Goal: Task Accomplishment & Management: Manage account settings

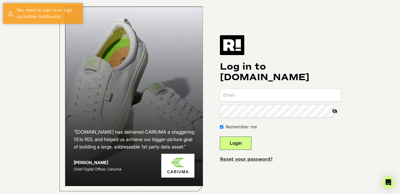
click at [334, 101] on keeper-lock "Open Keeper Popup" at bounding box center [334, 100] width 6 height 6
type input "jake@liftcl.com"
click at [243, 145] on button "Login" at bounding box center [236, 143] width 32 height 13
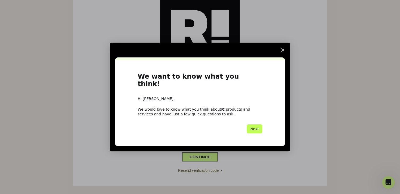
click at [256, 125] on button "Next" at bounding box center [255, 129] width 16 height 9
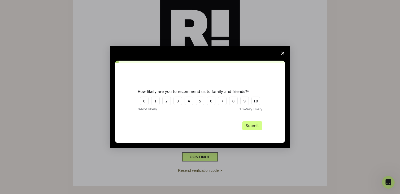
click at [282, 53] on polygon "Close survey" at bounding box center [282, 53] width 3 height 3
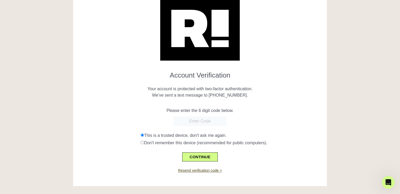
click at [197, 120] on input "text" at bounding box center [199, 122] width 53 height 10
type input "175132"
click at [200, 161] on button "CONTINUE" at bounding box center [200, 157] width 36 height 9
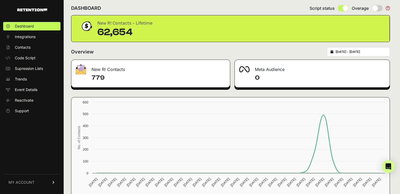
scroll to position [6, 0]
